Goal: Transaction & Acquisition: Book appointment/travel/reservation

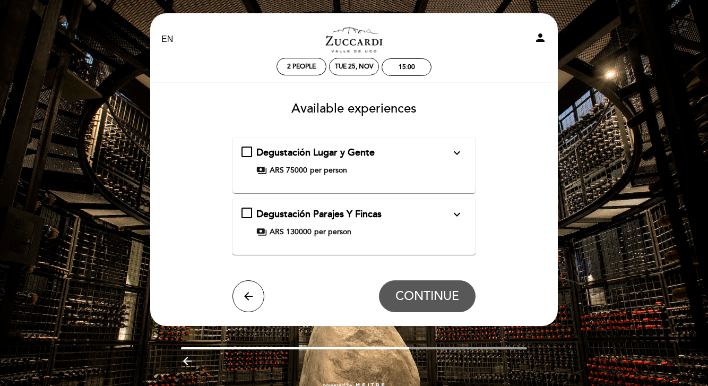
click at [458, 152] on icon "expand_more" at bounding box center [457, 153] width 13 height 13
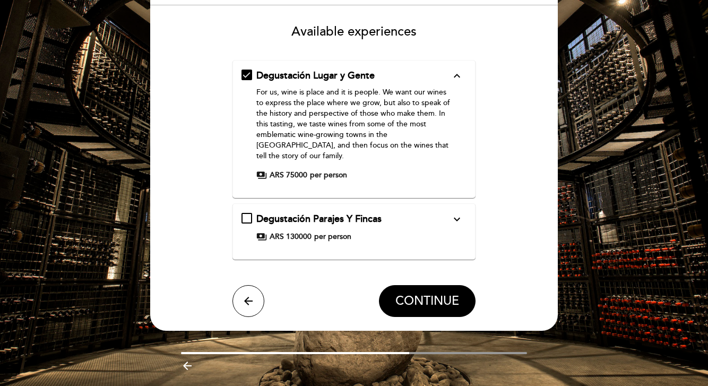
scroll to position [80, 0]
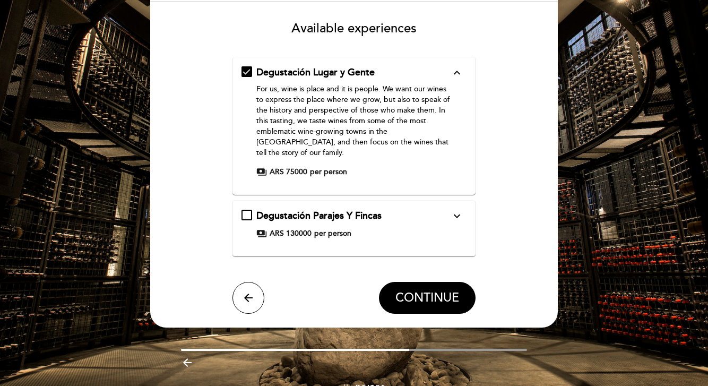
click at [455, 210] on icon "expand_more" at bounding box center [457, 216] width 13 height 13
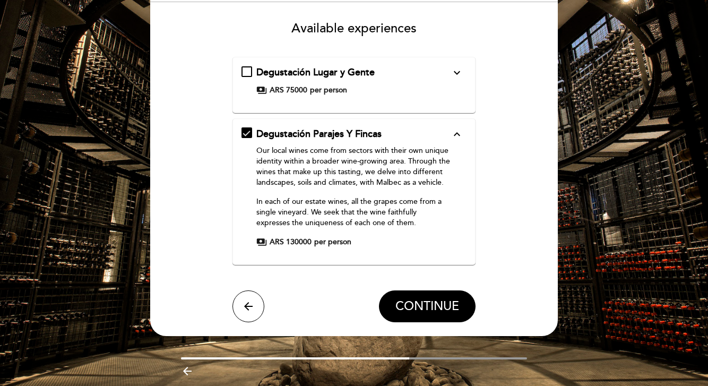
click at [397, 104] on div "Degustación Lugar y Gente expand_more For us, wine is place and it is people. W…" at bounding box center [355, 85] width 244 height 56
click at [449, 83] on div "Degustación Lugar y Gente expand_more For us, wine is place and it is people. W…" at bounding box center [355, 81] width 226 height 30
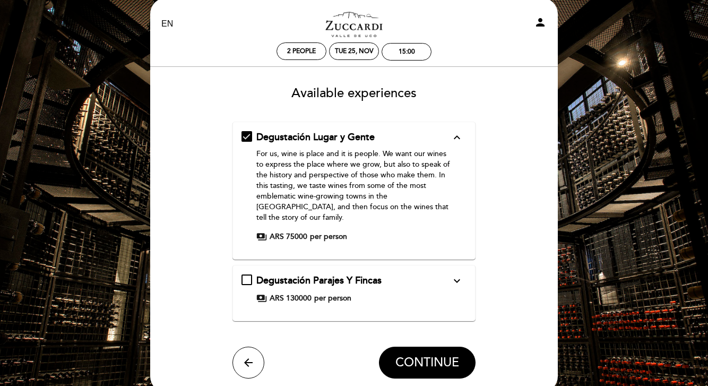
scroll to position [15, 0]
click at [418, 357] on span "CONTINUE" at bounding box center [428, 362] width 64 height 15
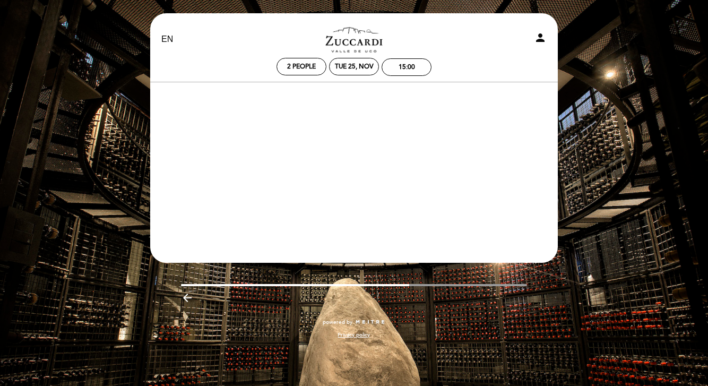
scroll to position [0, 0]
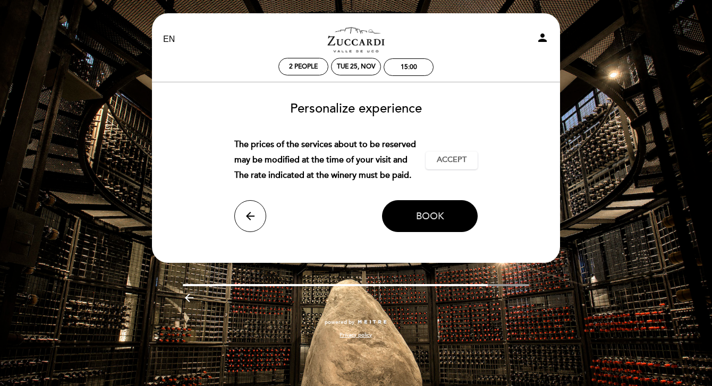
click at [415, 232] on button "Book" at bounding box center [430, 216] width 96 height 32
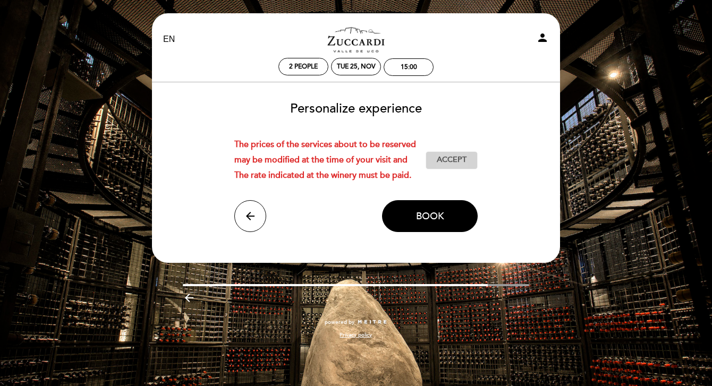
click at [462, 169] on button "Accept Accepted" at bounding box center [451, 160] width 52 height 18
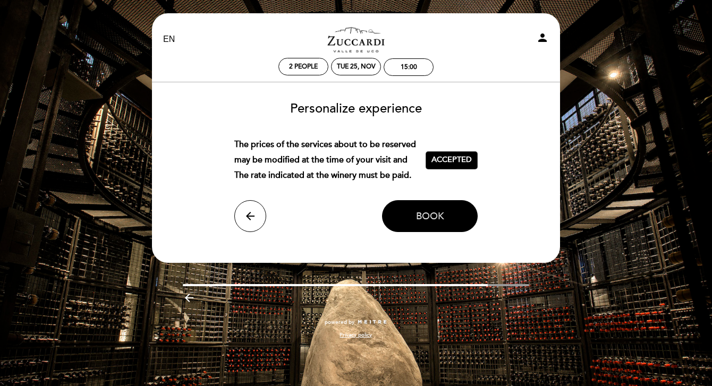
click at [424, 232] on button "Book" at bounding box center [430, 216] width 96 height 32
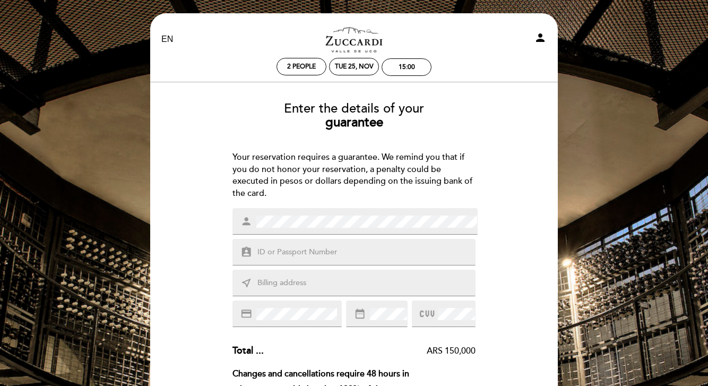
click at [380, 250] on input "text" at bounding box center [366, 252] width 221 height 12
type input "34818592"
click at [361, 271] on div "near_me" at bounding box center [355, 283] width 244 height 27
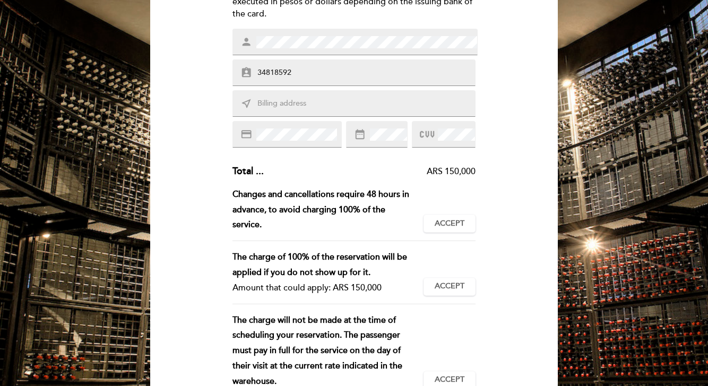
scroll to position [179, 0]
type input "argerich 1459"
click at [428, 132] on icon at bounding box center [427, 135] width 14 height 18
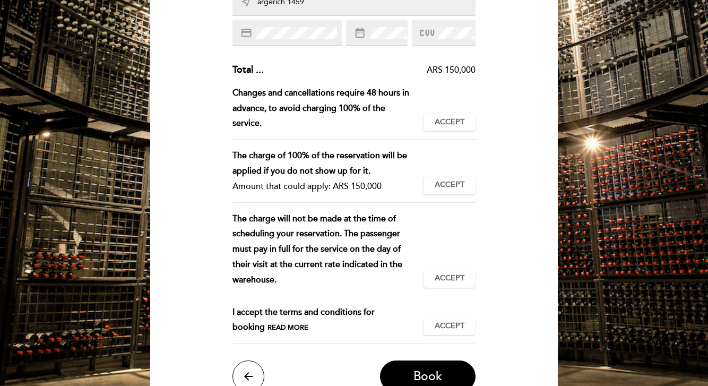
scroll to position [289, 0]
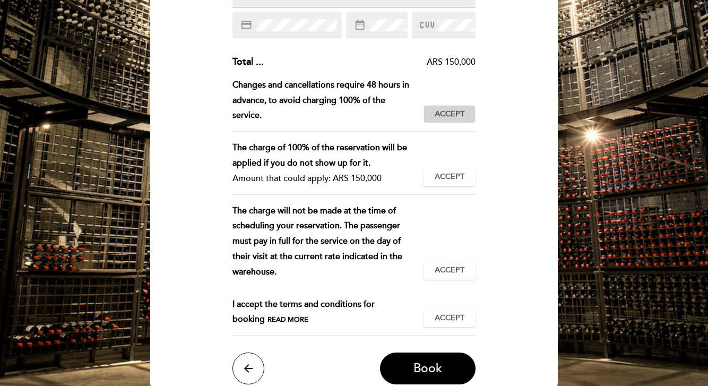
click at [451, 109] on span "Accept" at bounding box center [450, 114] width 30 height 11
click at [447, 175] on span "Accept" at bounding box center [450, 177] width 30 height 11
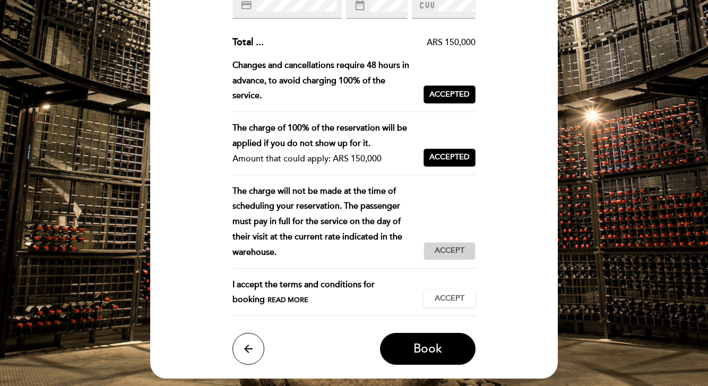
scroll to position [309, 0]
click at [454, 246] on span "Accept" at bounding box center [450, 250] width 30 height 11
click at [462, 293] on span "Accept" at bounding box center [450, 298] width 30 height 11
click at [443, 336] on button "Book" at bounding box center [428, 349] width 96 height 32
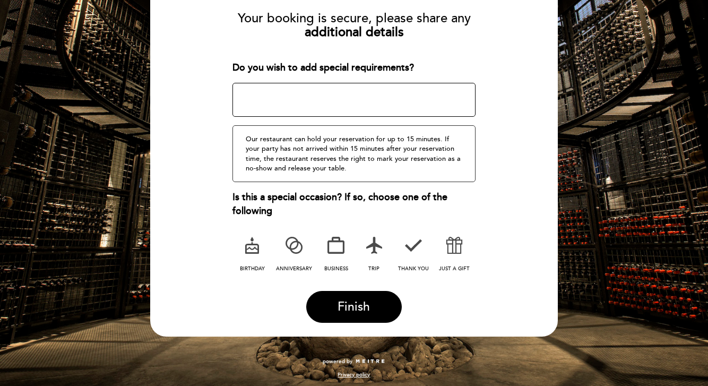
scroll to position [119, 0]
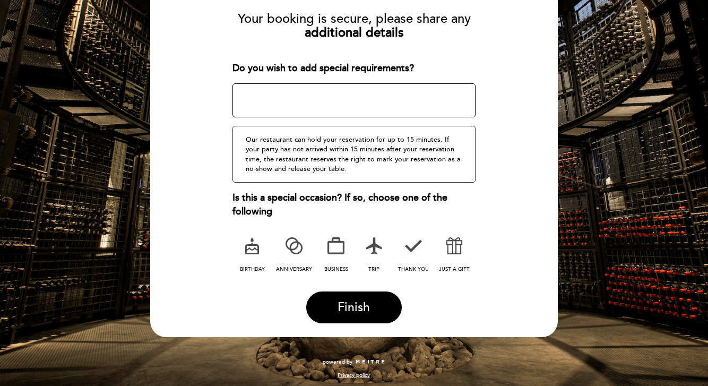
drag, startPoint x: 358, startPoint y: 302, endPoint x: 461, endPoint y: 284, distance: 104.6
click at [461, 285] on form "Your booking is secure, please share any additional details Do you wish to add …" at bounding box center [354, 164] width 393 height 320
click at [255, 242] on icon at bounding box center [252, 246] width 28 height 28
click at [362, 306] on span "Finish" at bounding box center [354, 307] width 32 height 15
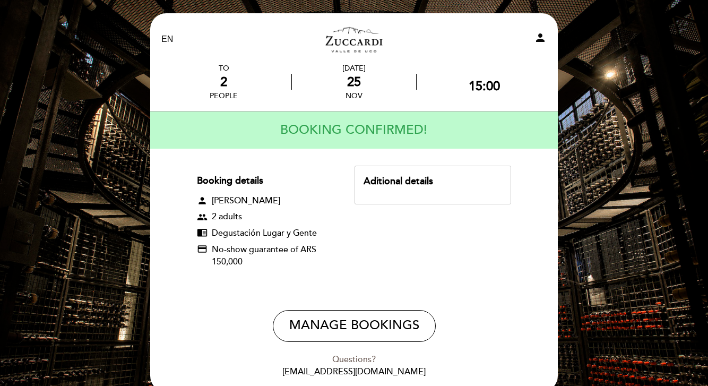
scroll to position [0, 0]
